Goal: Transaction & Acquisition: Purchase product/service

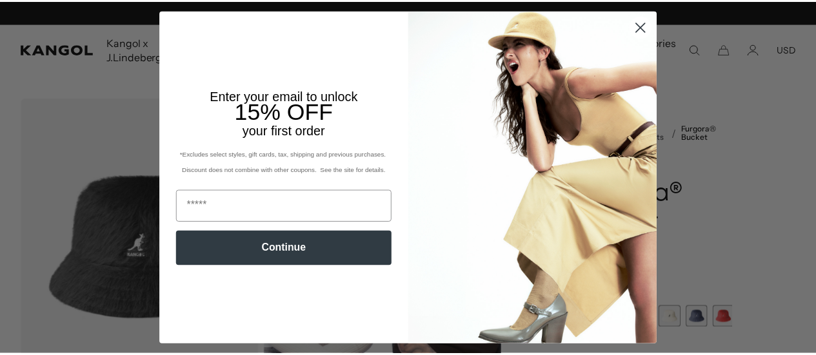
scroll to position [0, 266]
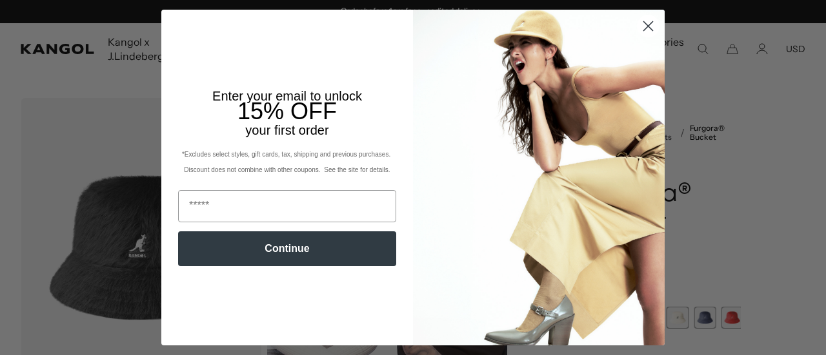
click at [639, 26] on circle "Close dialog" at bounding box center [647, 25] width 21 height 21
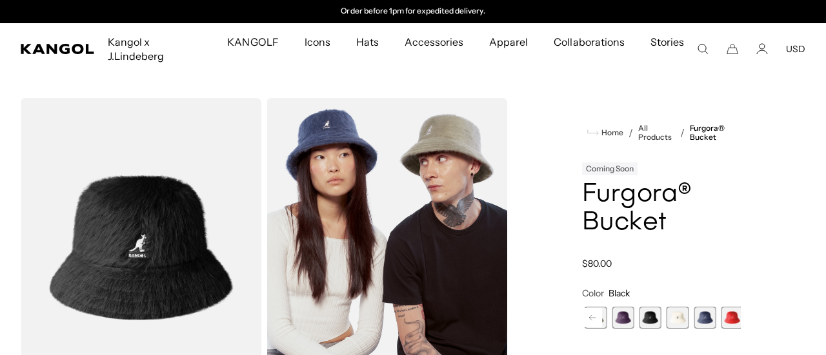
click at [367, 39] on div "Close dialog Enter your email to unlock 15% OFF your first order *Excludes sele…" at bounding box center [412, 177] width 529 height 335
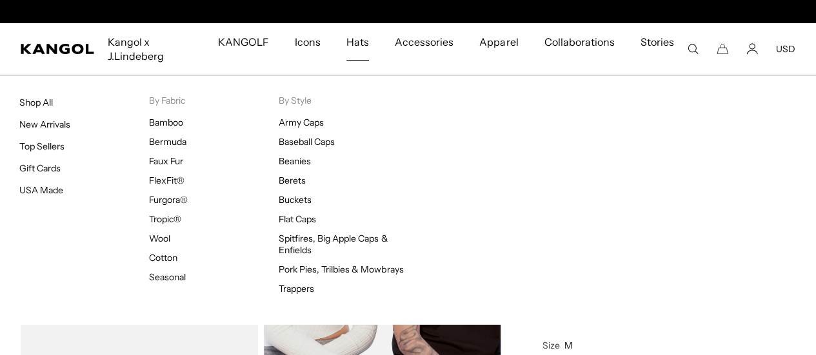
scroll to position [0, 0]
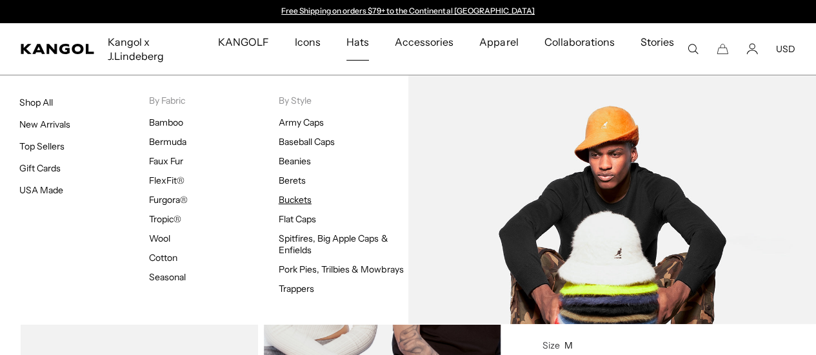
click at [301, 198] on link "Buckets" at bounding box center [295, 200] width 33 height 12
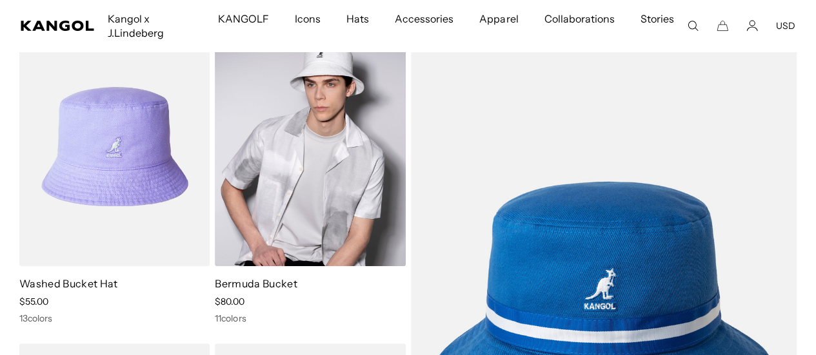
click at [329, 143] on img at bounding box center [310, 146] width 190 height 239
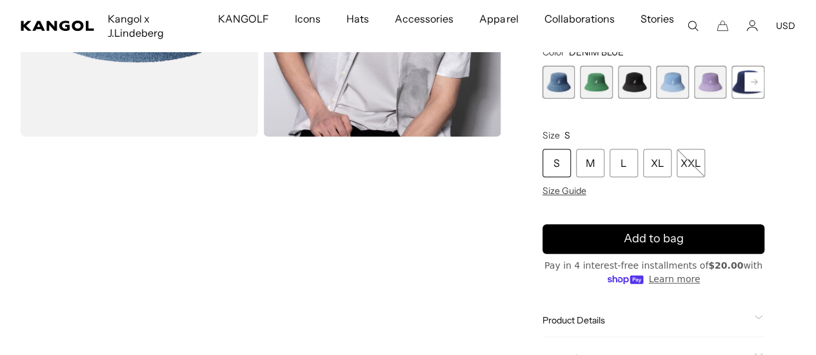
click at [636, 66] on span "3 of 11" at bounding box center [634, 82] width 33 height 33
click at [672, 149] on div "XL" at bounding box center [657, 163] width 28 height 28
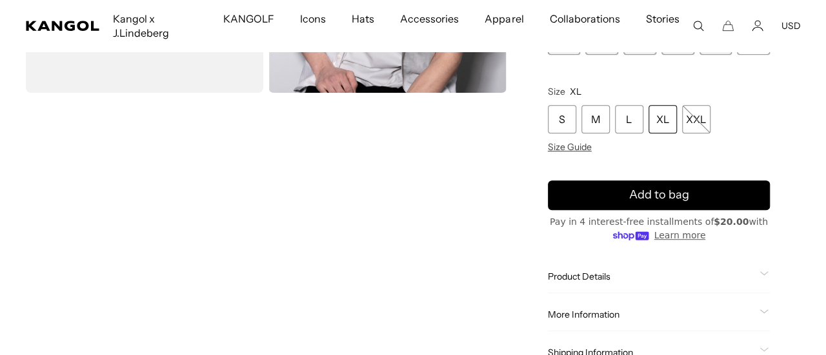
scroll to position [323, 0]
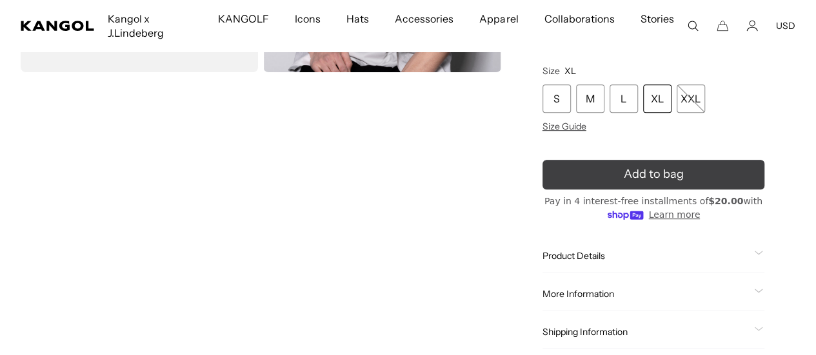
click at [648, 171] on icon "submit" at bounding box center [654, 175] width 26 height 26
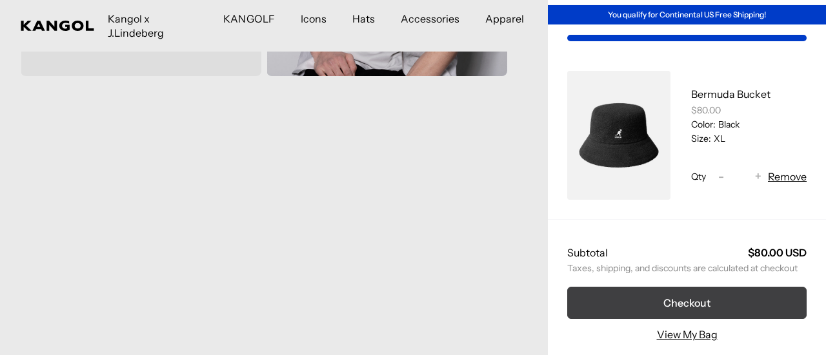
scroll to position [0, 266]
click at [675, 292] on button "Checkout" at bounding box center [686, 303] width 239 height 32
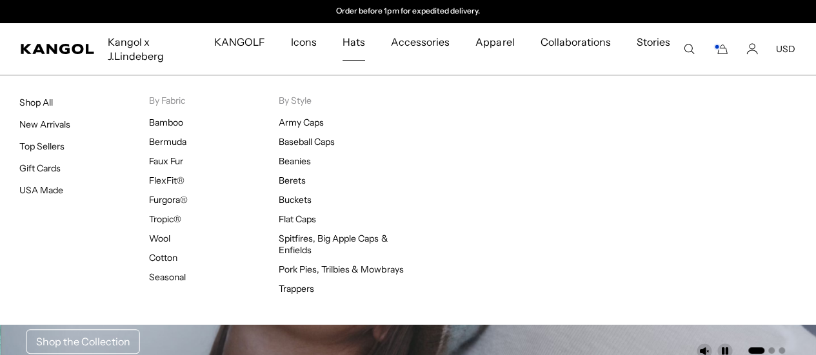
click at [365, 43] on span "Hats" at bounding box center [354, 41] width 23 height 37
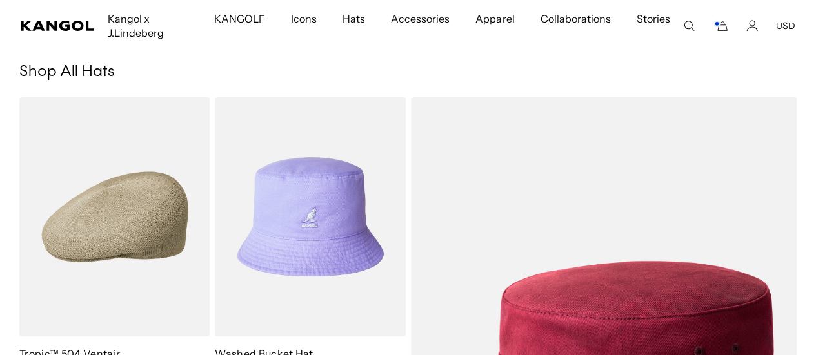
scroll to position [129, 0]
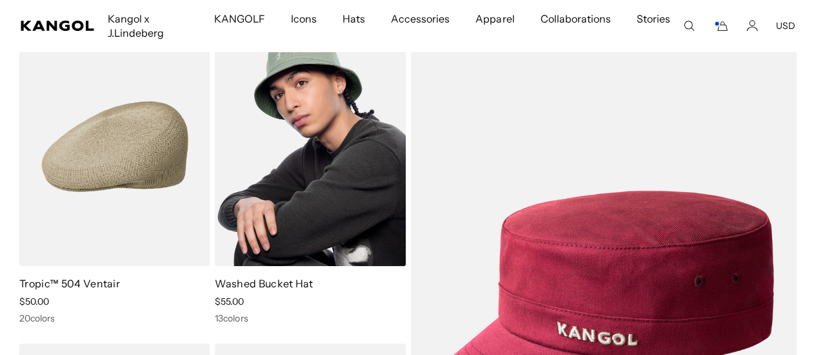
click at [283, 207] on img at bounding box center [310, 146] width 190 height 239
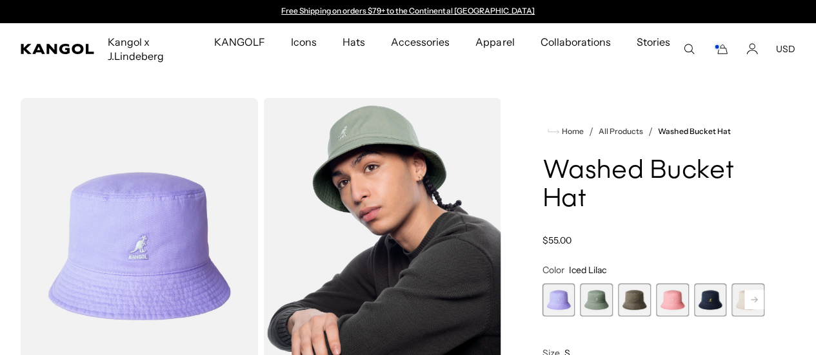
click at [694, 299] on span "5 of 13" at bounding box center [710, 300] width 33 height 33
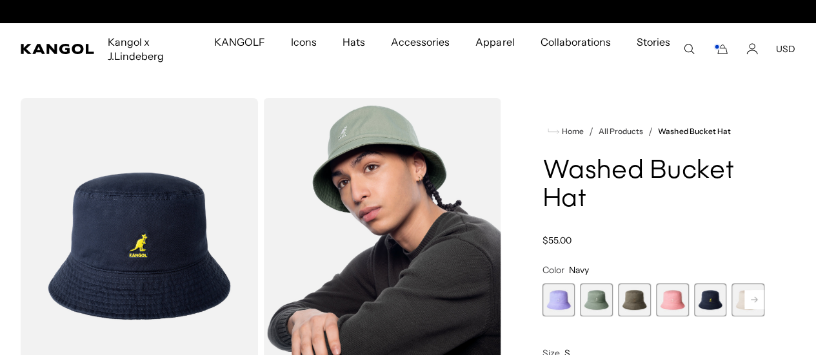
scroll to position [0, 266]
click at [745, 296] on rect at bounding box center [754, 299] width 19 height 19
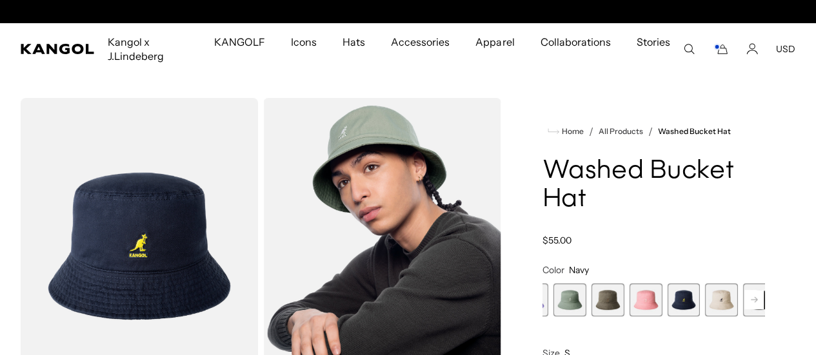
scroll to position [0, 0]
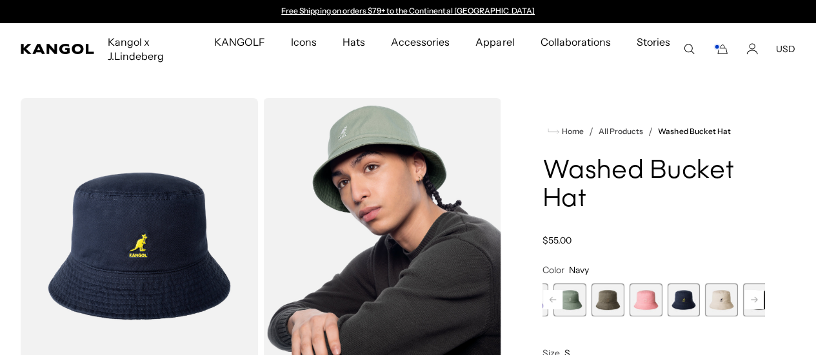
click at [745, 296] on rect at bounding box center [754, 299] width 19 height 19
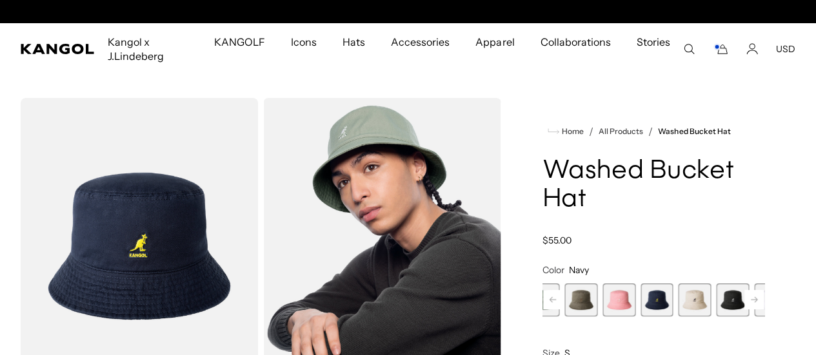
scroll to position [0, 266]
click at [716, 296] on span "7 of 13" at bounding box center [732, 300] width 33 height 33
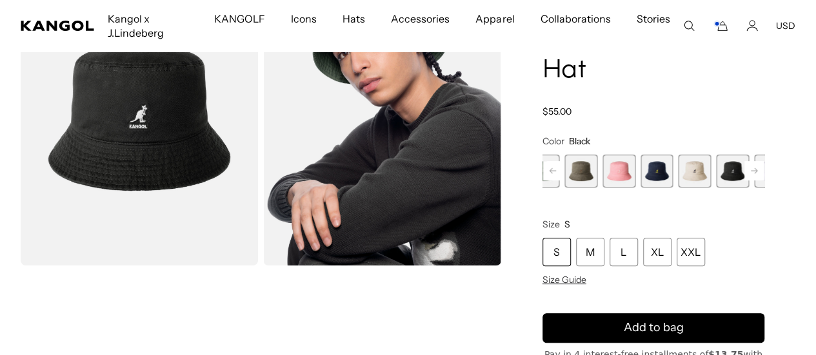
scroll to position [258, 0]
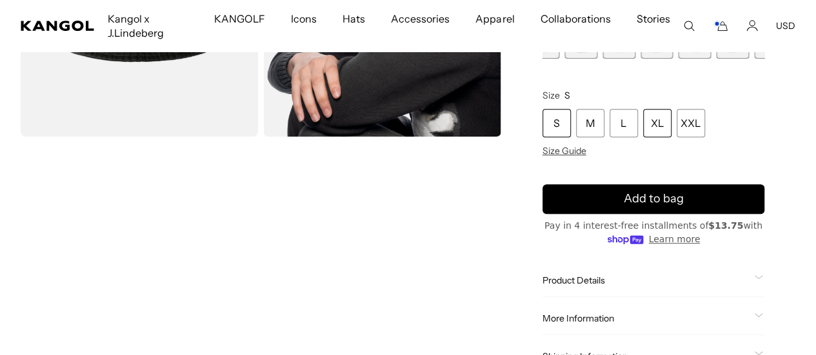
click at [672, 112] on div "XL" at bounding box center [657, 123] width 28 height 28
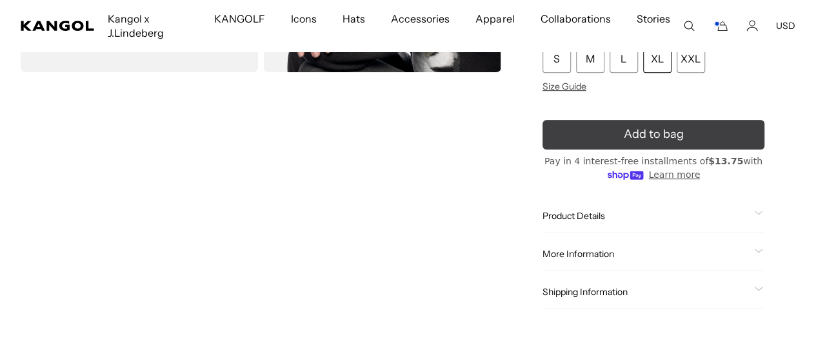
click at [630, 143] on span "Add to bag" at bounding box center [653, 134] width 60 height 17
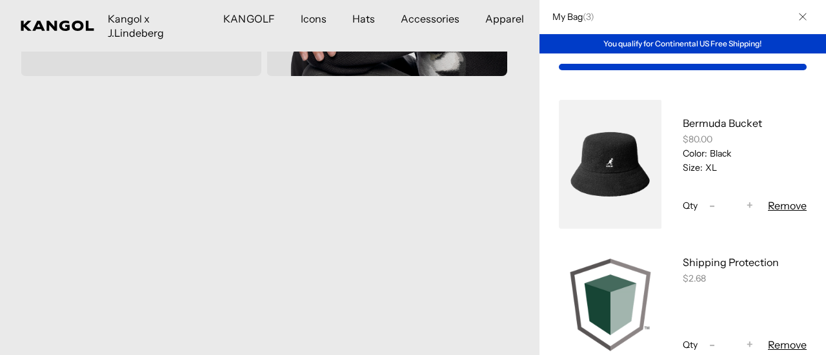
scroll to position [0, 266]
click at [768, 203] on button "Remove" at bounding box center [787, 205] width 39 height 15
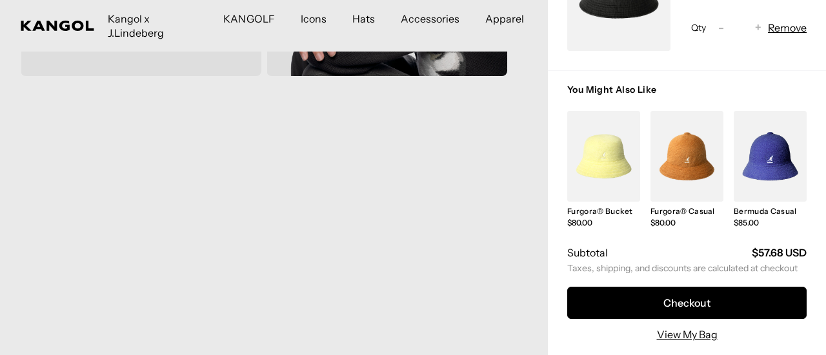
scroll to position [341, 0]
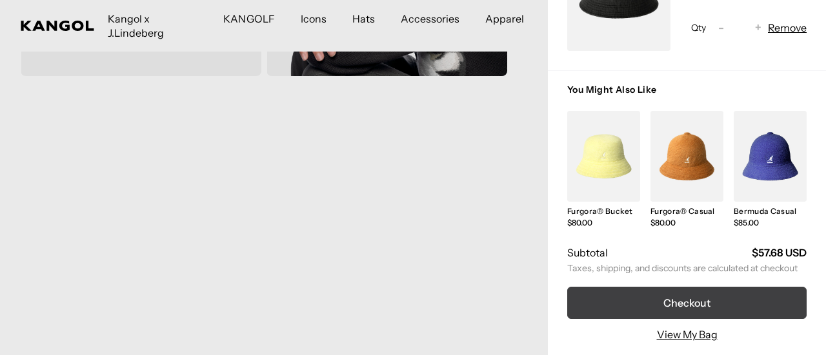
click at [683, 287] on button "Checkout" at bounding box center [686, 303] width 239 height 32
